Goal: Task Accomplishment & Management: Manage account settings

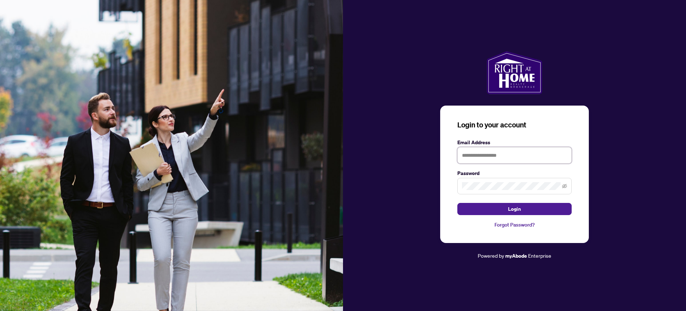
click at [482, 150] on input "text" at bounding box center [514, 155] width 114 height 16
type input "**********"
click at [457, 203] on button "Login" at bounding box center [514, 209] width 114 height 12
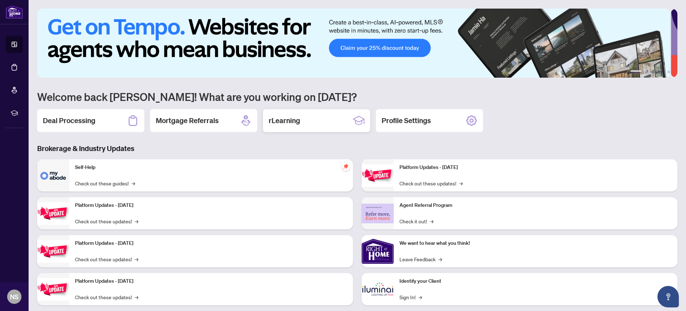
click at [310, 122] on div "rLearning" at bounding box center [316, 120] width 107 height 23
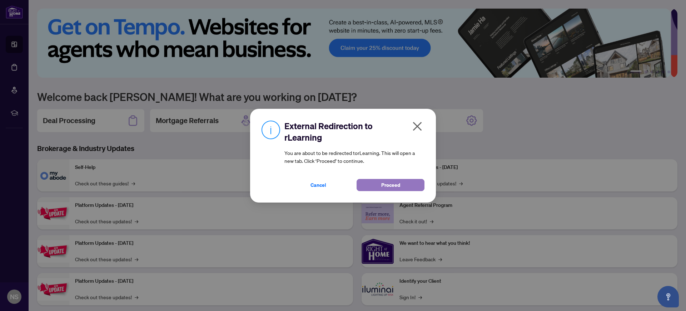
click at [367, 180] on button "Proceed" at bounding box center [391, 185] width 68 height 12
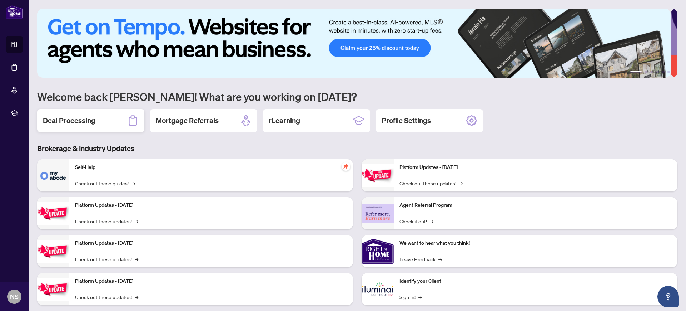
click at [118, 123] on div "Deal Processing" at bounding box center [90, 120] width 107 height 23
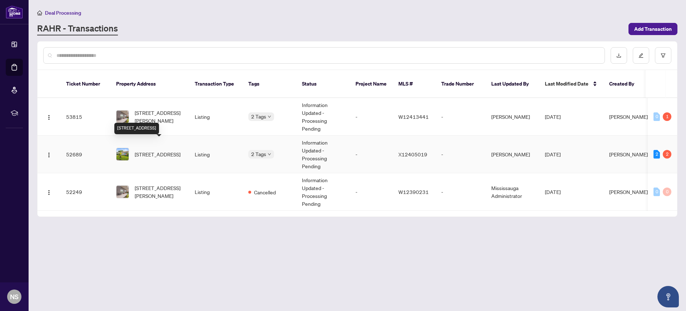
click at [158, 150] on span "[STREET_ADDRESS]" at bounding box center [158, 154] width 46 height 8
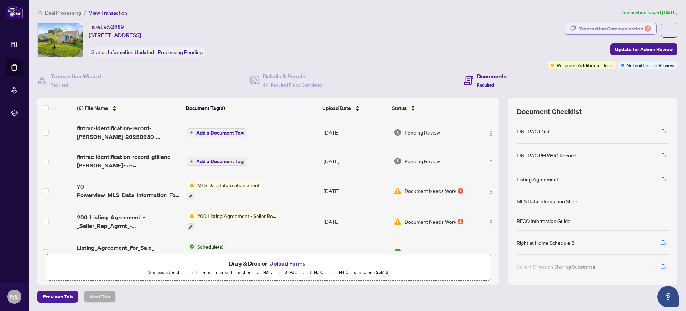
click at [595, 30] on div "Transaction Communication 2" at bounding box center [615, 28] width 72 height 11
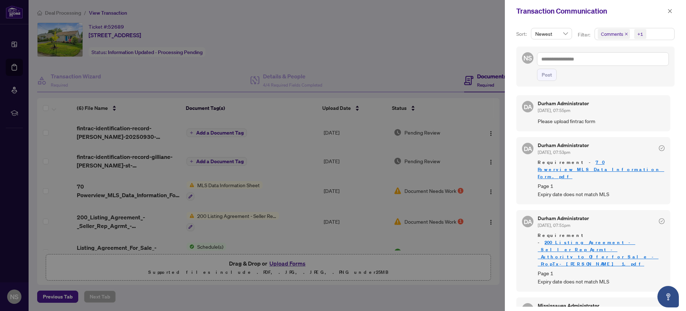
click at [278, 122] on div at bounding box center [343, 155] width 686 height 311
click at [329, 34] on div at bounding box center [343, 155] width 686 height 311
click at [670, 12] on icon "close" at bounding box center [670, 11] width 5 height 5
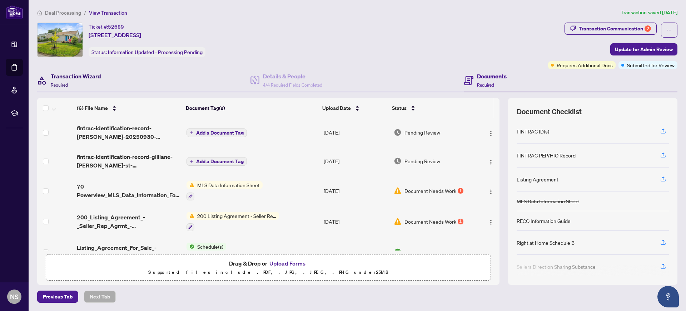
click at [53, 74] on h4 "Transaction Wizard" at bounding box center [76, 76] width 50 height 9
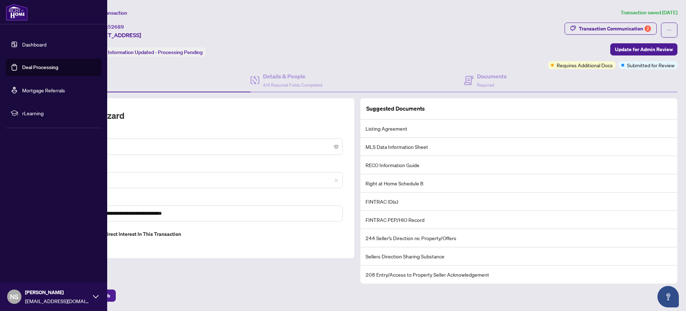
click at [34, 68] on link "Deal Processing" at bounding box center [40, 67] width 36 height 6
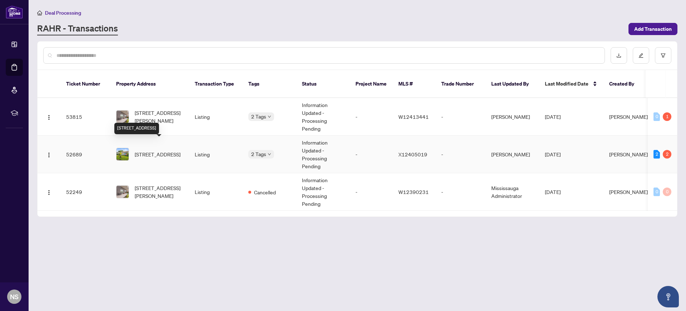
click at [155, 150] on span "[STREET_ADDRESS]" at bounding box center [158, 154] width 46 height 8
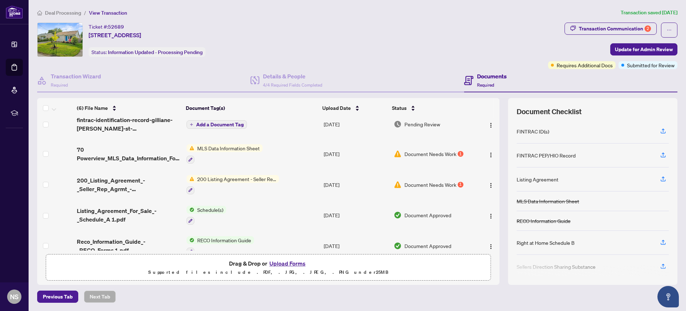
scroll to position [37, 0]
click at [605, 28] on div "Transaction Communication 2" at bounding box center [615, 28] width 72 height 11
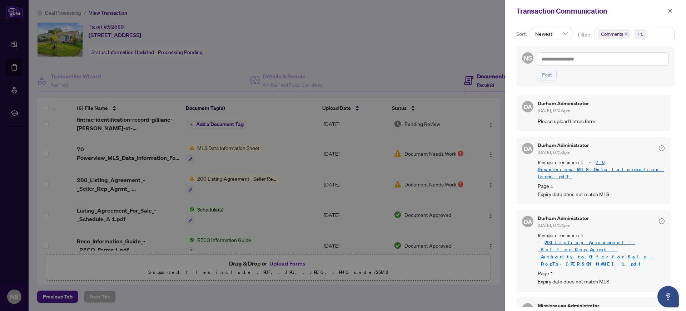
click at [353, 172] on div at bounding box center [343, 155] width 686 height 311
click at [670, 9] on icon "close" at bounding box center [670, 11] width 5 height 5
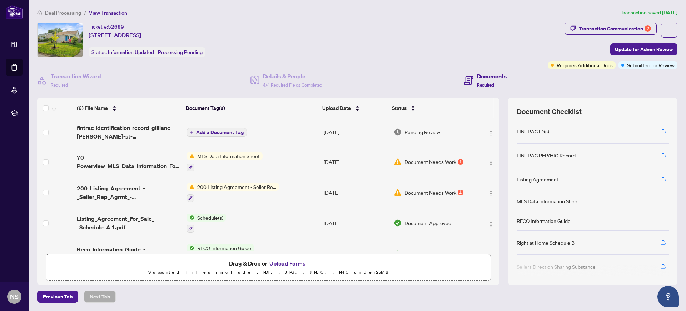
scroll to position [48, 0]
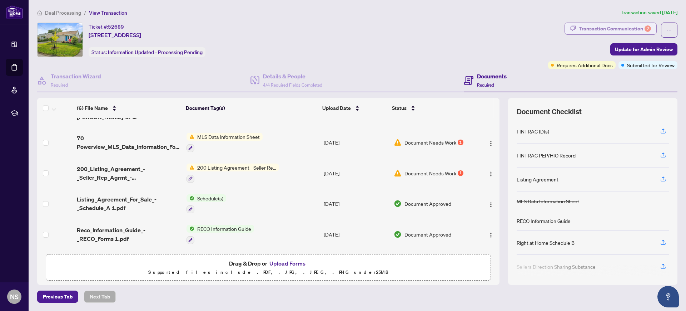
click at [610, 25] on div "Transaction Communication 2" at bounding box center [615, 28] width 72 height 11
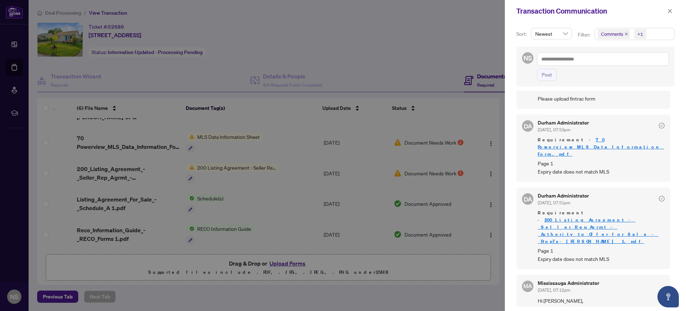
scroll to position [0, 0]
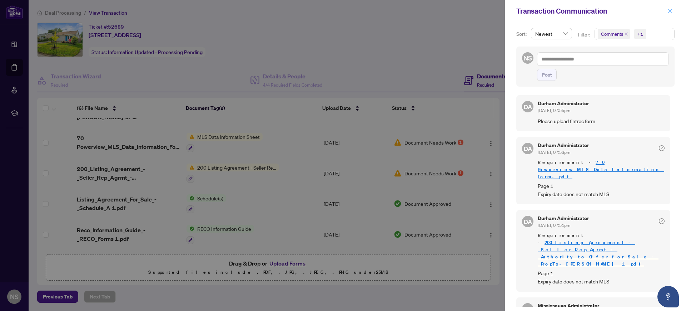
click at [672, 11] on icon "close" at bounding box center [670, 11] width 5 height 5
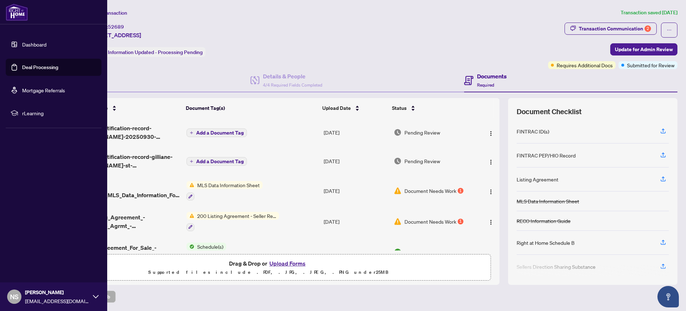
click at [42, 65] on link "Deal Processing" at bounding box center [40, 67] width 36 height 6
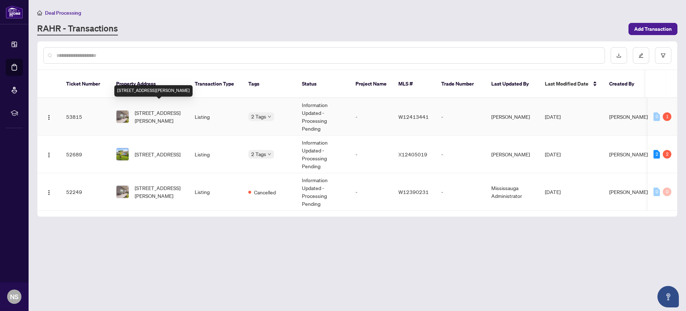
click at [164, 109] on span "[STREET_ADDRESS][PERSON_NAME]" at bounding box center [159, 117] width 49 height 16
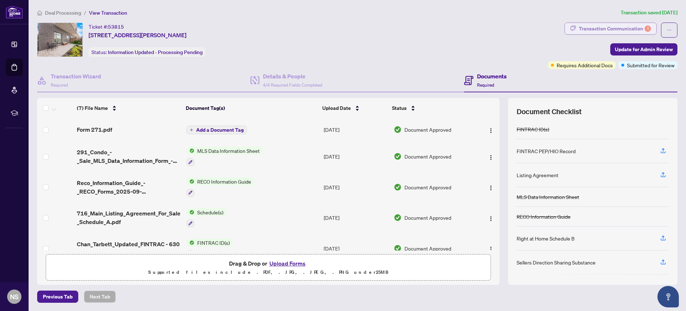
click at [586, 30] on div "Transaction Communication 1" at bounding box center [615, 28] width 72 height 11
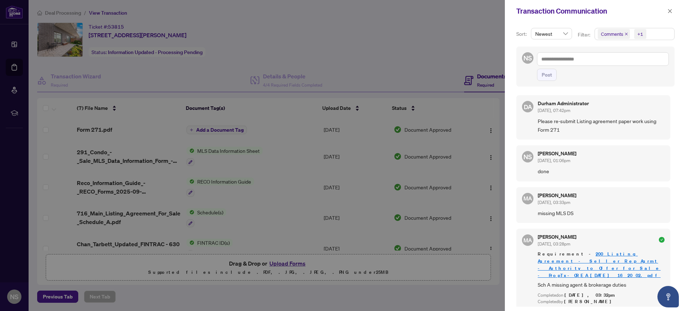
scroll to position [43, 0]
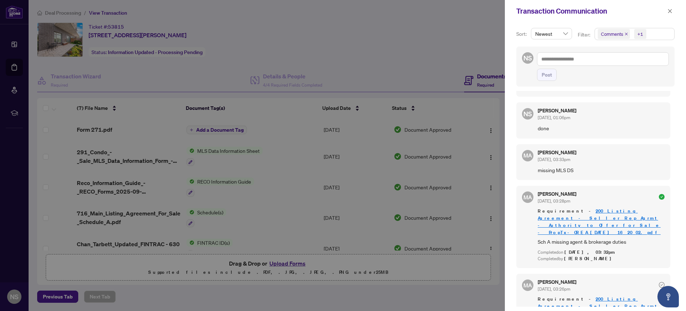
click at [382, 34] on div at bounding box center [343, 155] width 686 height 311
click at [670, 9] on icon "close" at bounding box center [670, 11] width 5 height 5
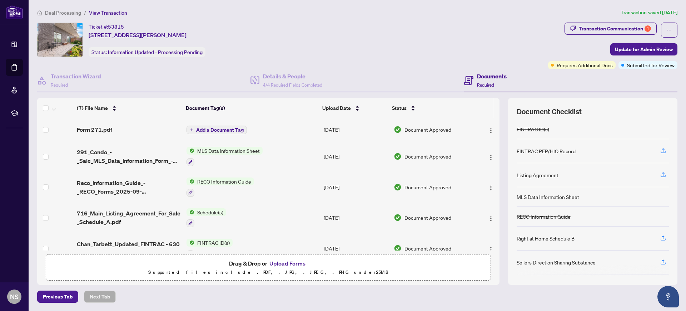
scroll to position [74, 0]
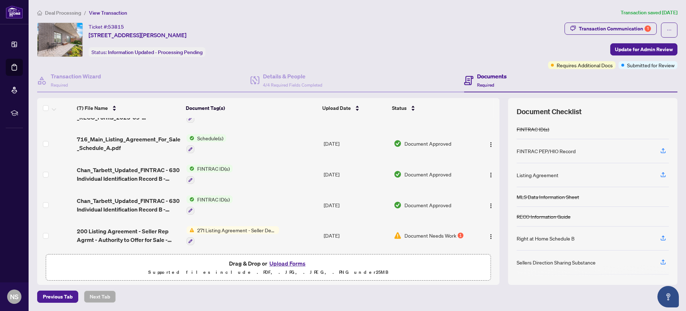
click at [232, 229] on span "271 Listing Agreement - Seller Designated Representation Agreement Authority to…" at bounding box center [236, 230] width 85 height 8
